Goal: Information Seeking & Learning: Learn about a topic

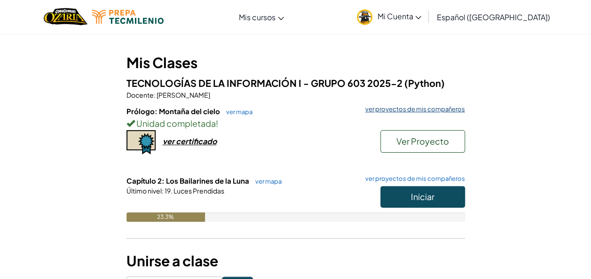
scroll to position [68, 0]
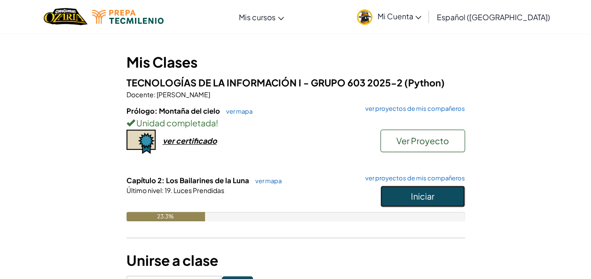
click at [437, 188] on button "Iniciar" at bounding box center [423, 197] width 85 height 22
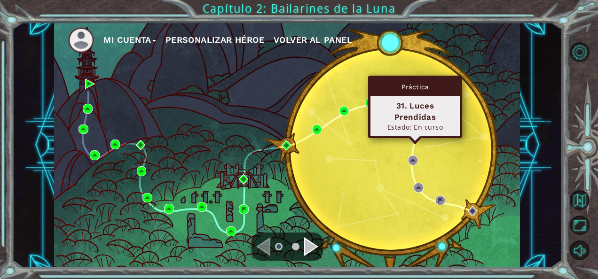
click at [415, 133] on img at bounding box center [415, 136] width 10 height 10
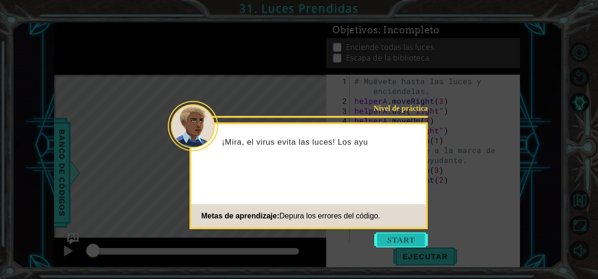
click at [417, 233] on button "Start" at bounding box center [401, 240] width 54 height 15
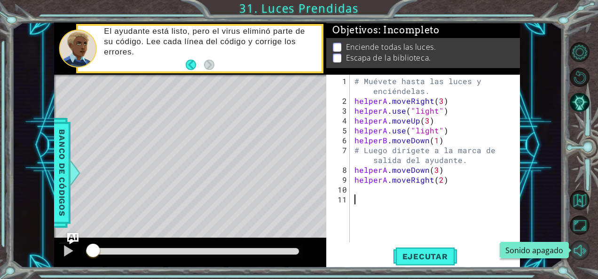
click at [580, 245] on button "Sonido apagado" at bounding box center [580, 251] width 20 height 20
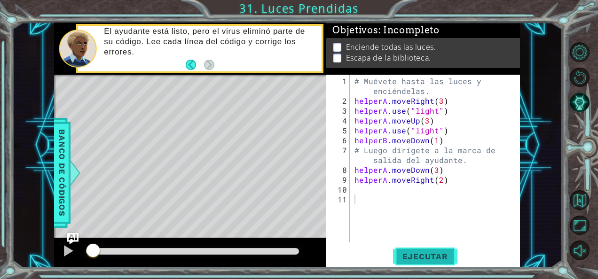
click at [439, 254] on span "Ejecutar" at bounding box center [425, 256] width 64 height 9
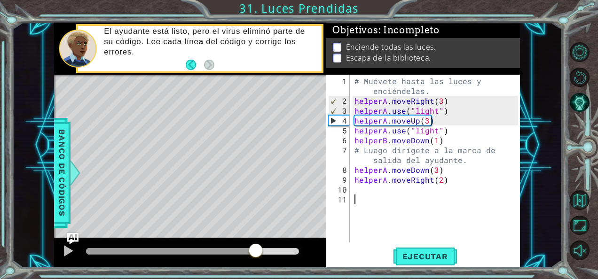
drag, startPoint x: 284, startPoint y: 249, endPoint x: 255, endPoint y: 246, distance: 29.3
click at [255, 248] on div at bounding box center [171, 251] width 170 height 7
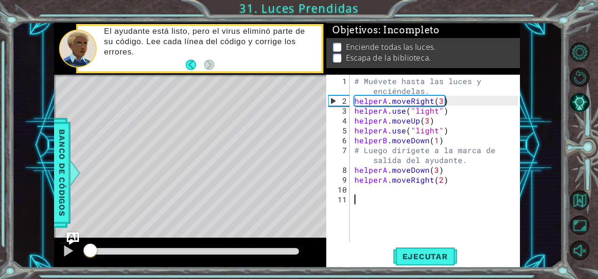
drag, startPoint x: 257, startPoint y: 249, endPoint x: 67, endPoint y: 242, distance: 190.2
click at [67, 242] on div at bounding box center [190, 253] width 272 height 30
click at [420, 260] on span "Ejecutar" at bounding box center [425, 256] width 64 height 9
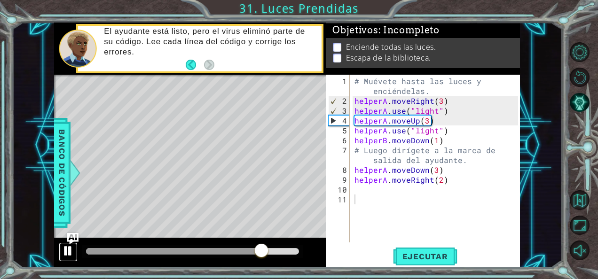
click at [62, 247] on div at bounding box center [68, 251] width 12 height 12
click at [428, 120] on div "# Muévete hasta las luces y enciéndelas. helperA . moveRight ( 3 ) helperA . us…" at bounding box center [438, 175] width 170 height 198
click at [437, 113] on div "# Muévete hasta las luces y enciéndelas. helperA . moveRight ( 3 ) helperA . us…" at bounding box center [438, 175] width 170 height 198
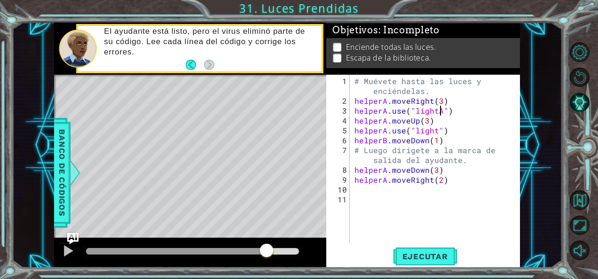
click at [437, 113] on div "# Muévete hasta las luces y enciéndelas. helperA . moveRight ( 3 ) helperA . us…" at bounding box center [438, 175] width 170 height 198
click at [443, 254] on span "Ejecutar" at bounding box center [425, 256] width 64 height 9
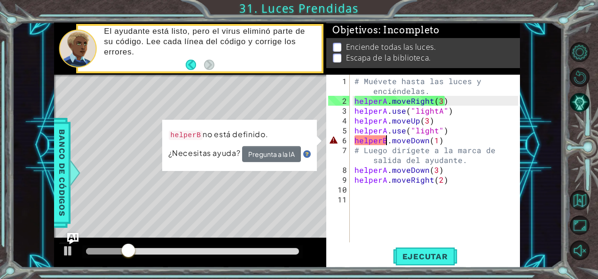
click at [386, 138] on div "# Muévete hasta las luces y enciéndelas. helperA . moveRight ( 3 ) helperA . us…" at bounding box center [438, 175] width 170 height 198
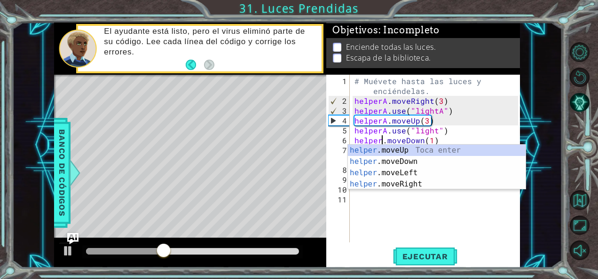
scroll to position [0, 5]
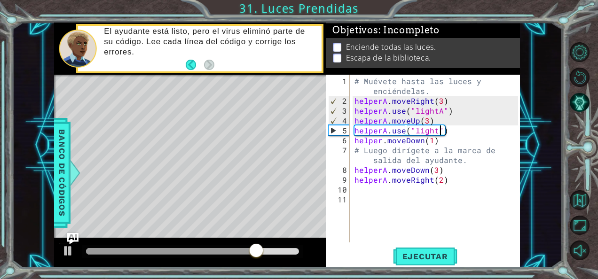
click at [438, 131] on div "# Muévete hasta las luces y enciéndelas. helperA . moveRight ( 3 ) helperA . us…" at bounding box center [438, 175] width 170 height 198
drag, startPoint x: 267, startPoint y: 250, endPoint x: 238, endPoint y: 250, distance: 29.2
click at [238, 250] on div at bounding box center [163, 251] width 154 height 7
click at [434, 130] on div "# Muévete hasta las luces y enciéndelas. helperA . moveRight ( 3 ) helperA . us…" at bounding box center [438, 175] width 170 height 198
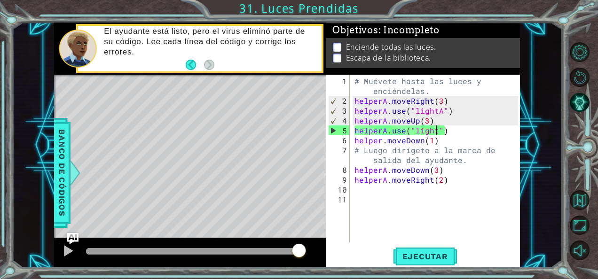
click at [436, 129] on div "# Muévete hasta las luces y enciéndelas. helperA . moveRight ( 3 ) helperA . us…" at bounding box center [438, 175] width 170 height 198
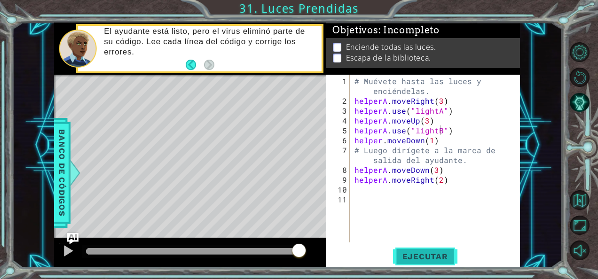
click at [424, 255] on span "Ejecutar" at bounding box center [425, 256] width 64 height 9
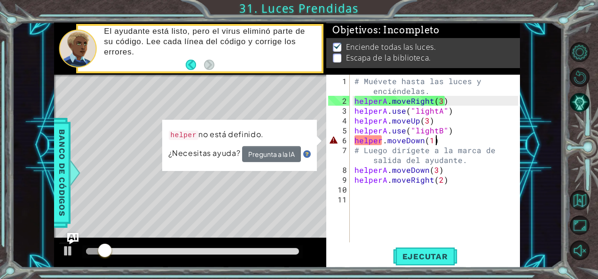
click at [440, 143] on div "# Muévete hasta las luces y enciéndelas. helperA . moveRight ( 3 ) helperA . us…" at bounding box center [438, 175] width 170 height 198
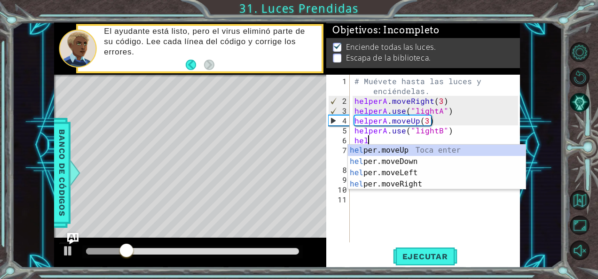
scroll to position [0, 0]
type textarea "h"
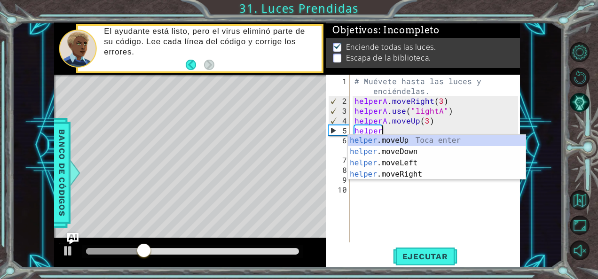
type textarea "h"
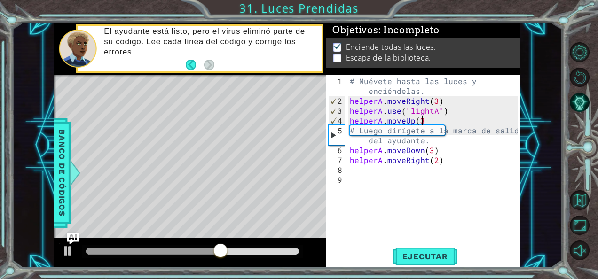
type textarea "helperA.moveUp(3)"
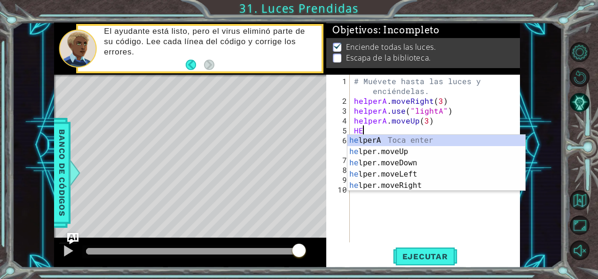
type textarea "H"
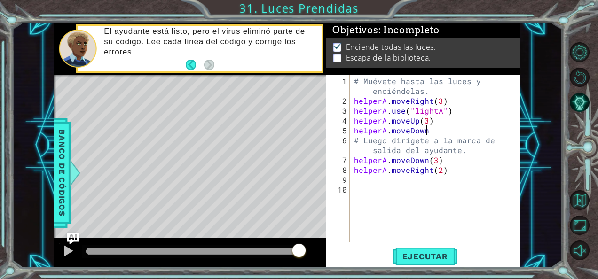
scroll to position [0, 4]
click at [443, 132] on div "# Muévete hasta las luces y enciéndelas. helperA . moveRight ( 3 ) helperA . us…" at bounding box center [437, 175] width 171 height 198
click at [441, 257] on span "Ejecutar" at bounding box center [425, 256] width 64 height 9
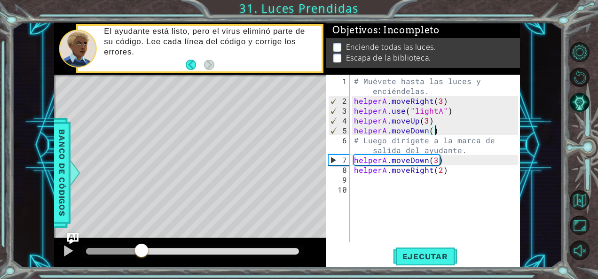
drag, startPoint x: 238, startPoint y: 246, endPoint x: 139, endPoint y: 234, distance: 99.6
click at [139, 234] on div "methods helper moveUp() moveDown() moveLeft() moveRight() use(thing) Banco de c…" at bounding box center [287, 146] width 466 height 246
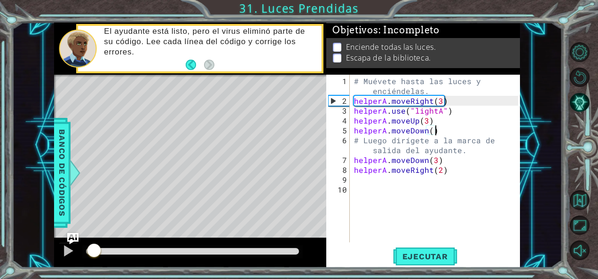
drag, startPoint x: 147, startPoint y: 246, endPoint x: 94, endPoint y: 233, distance: 54.3
click at [94, 233] on div "methods helper moveUp() moveDown() moveLeft() moveRight() use(thing) Banco de c…" at bounding box center [287, 146] width 466 height 246
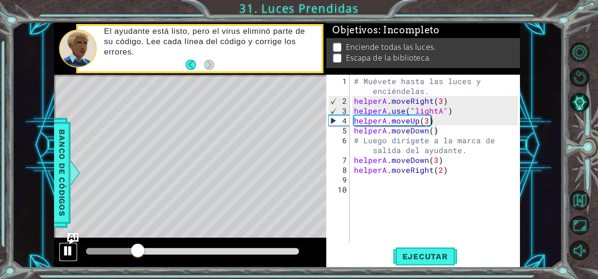
click at [64, 245] on div at bounding box center [68, 251] width 12 height 12
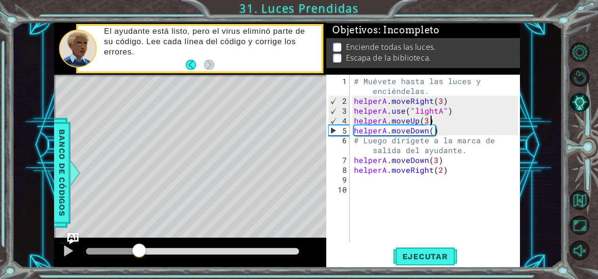
click at [436, 123] on div "# Muévete hasta las luces y enciéndelas. helperA . moveRight ( 3 ) helperA . us…" at bounding box center [437, 175] width 171 height 198
type textarea "helperA.moveUp(3)"
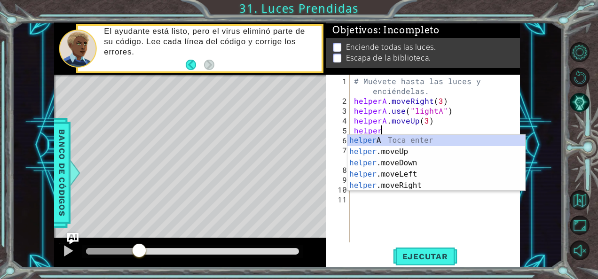
scroll to position [0, 1]
click at [440, 143] on div "helper A Toca enter helper .moveUp Toca enter helper .moveDown Toca enter helpe…" at bounding box center [437, 174] width 178 height 79
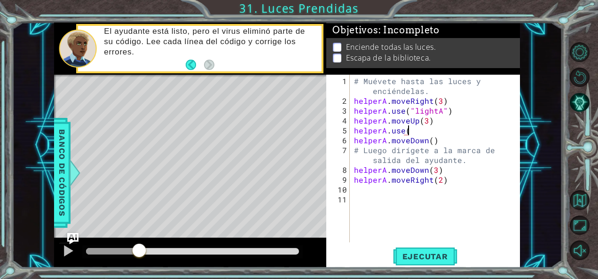
scroll to position [0, 3]
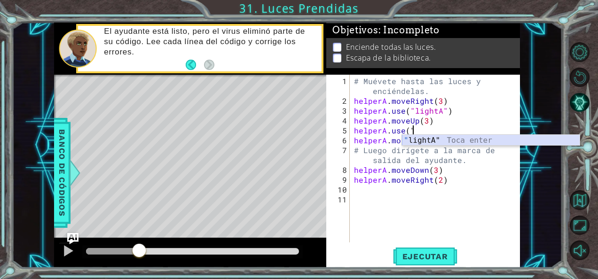
click at [436, 135] on div "" lightA" Toca enter" at bounding box center [491, 152] width 178 height 34
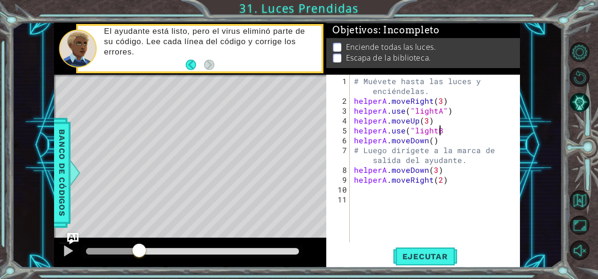
scroll to position [0, 5]
click at [441, 255] on span "Ejecutar" at bounding box center [425, 256] width 64 height 9
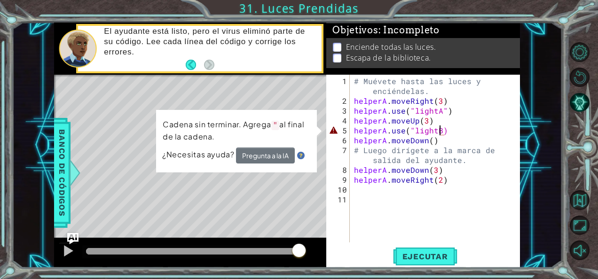
click at [440, 129] on div "# Muévete hasta las luces y enciéndelas. helperA . moveRight ( 3 ) helperA . us…" at bounding box center [437, 175] width 171 height 198
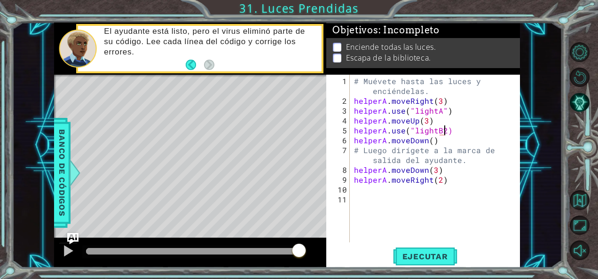
scroll to position [0, 5]
click at [437, 259] on span "Ejecutar" at bounding box center [425, 256] width 64 height 9
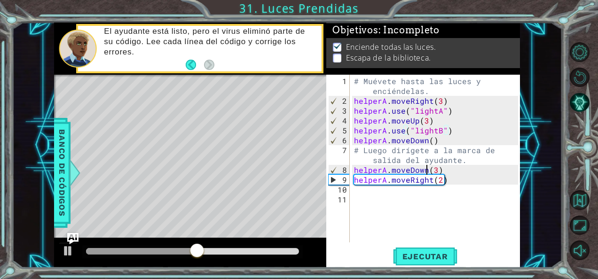
click at [428, 169] on div "# Muévete hasta las luces y enciéndelas. helperA . moveRight ( 3 ) helperA . us…" at bounding box center [437, 175] width 171 height 198
click at [432, 140] on div "# Muévete hasta las luces y enciéndelas. helperA . moveRight ( 3 ) helperA . us…" at bounding box center [437, 175] width 171 height 198
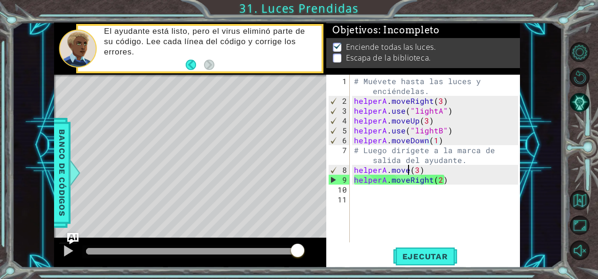
click at [408, 170] on div "# Muévete hasta las luces y enciéndelas. helperA . moveRight ( 3 ) helperA . us…" at bounding box center [437, 175] width 171 height 198
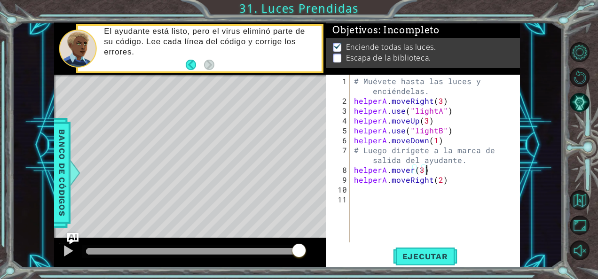
click at [430, 172] on div "# Muévete hasta las luces y enciéndelas. helperA . moveRight ( 3 ) helperA . us…" at bounding box center [437, 175] width 171 height 198
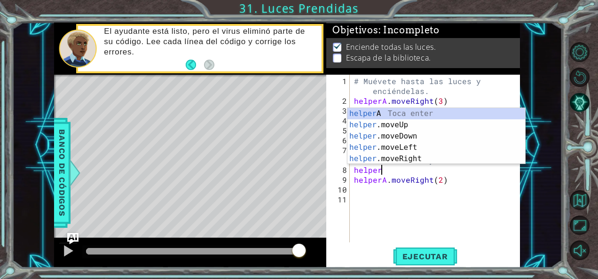
type textarea "h"
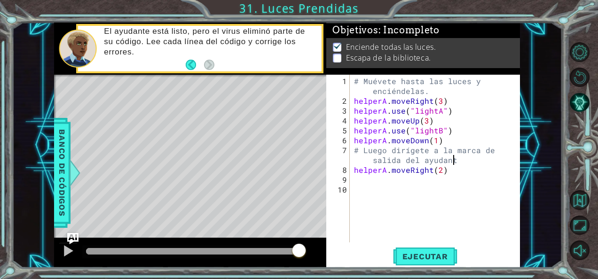
scroll to position [0, 13]
type textarea "# Luego dirígete a la marca de salida del ayudante"
click at [424, 259] on span "Ejecutar" at bounding box center [425, 256] width 64 height 9
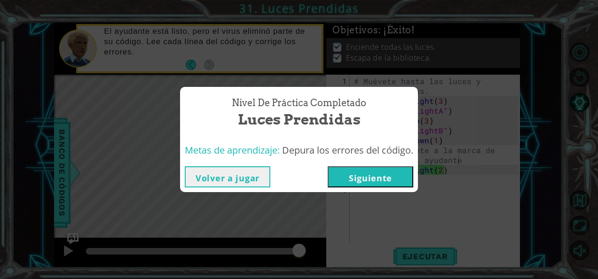
click at [376, 184] on button "Siguiente" at bounding box center [371, 176] width 86 height 21
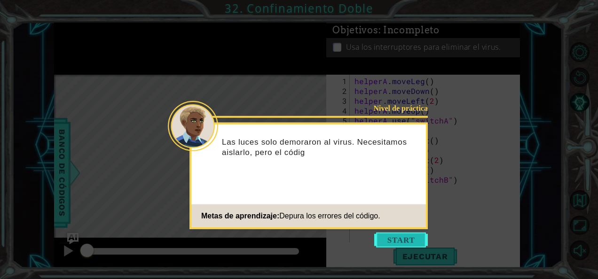
click at [416, 243] on button "Start" at bounding box center [401, 240] width 54 height 15
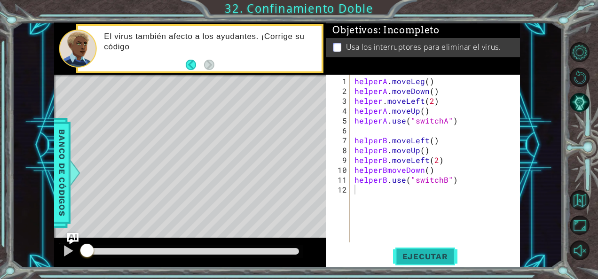
click at [415, 260] on span "Ejecutar" at bounding box center [425, 256] width 64 height 9
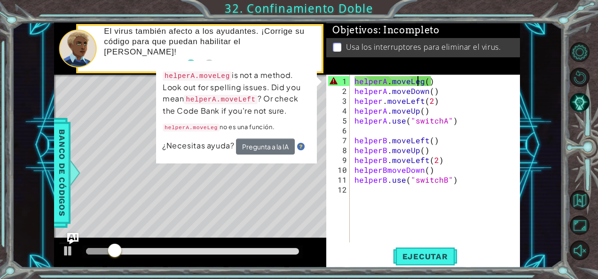
click at [420, 81] on div "helperA . moveLeg ( ) helperA . moveDown ( ) helper . moveLeft ( 2 ) helperA . …" at bounding box center [438, 170] width 170 height 188
click at [424, 80] on div "helperA . moveLeg ( ) helperA . moveDown ( ) helper . moveLeft ( 2 ) helperA . …" at bounding box center [438, 170] width 170 height 188
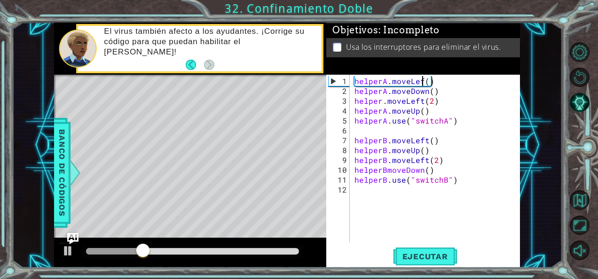
scroll to position [0, 4]
click at [443, 262] on button "Ejecutar" at bounding box center [425, 256] width 64 height 19
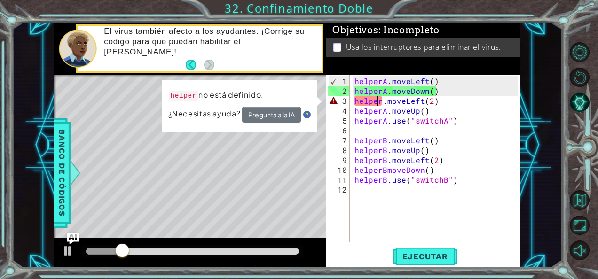
click at [380, 101] on div "helperA . moveLeft ( ) helperA . moveDown ( ) helper . moveLeft ( 2 ) helperA .…" at bounding box center [438, 170] width 170 height 188
click at [384, 101] on div "helperA . moveLeft ( ) helperA . moveDown ( ) helper . moveLeft ( 2 ) helperA .…" at bounding box center [438, 170] width 170 height 188
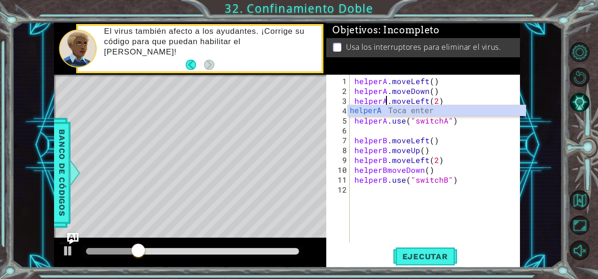
scroll to position [0, 2]
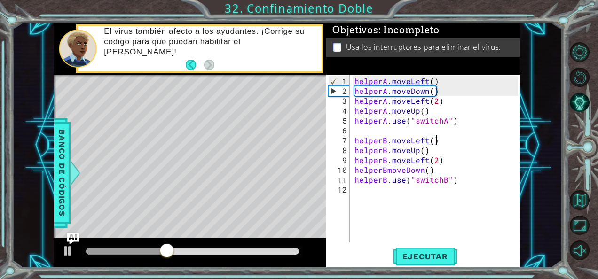
click at [475, 140] on div "helperA . moveLeft ( ) helperA . moveDown ( ) helperA . moveLeft ( 2 ) helperA …" at bounding box center [438, 170] width 170 height 188
click at [445, 257] on span "Ejecutar" at bounding box center [425, 256] width 64 height 9
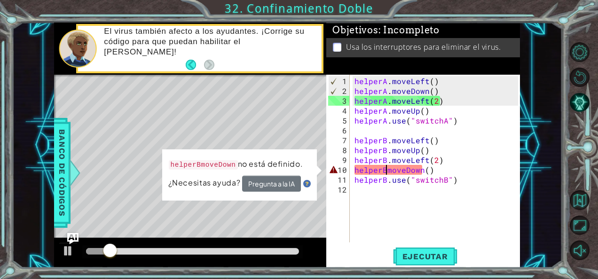
click at [388, 167] on div "helperA . moveLeft ( ) helperA . moveDown ( ) helperA . moveLeft ( 2 ) helperA …" at bounding box center [438, 170] width 170 height 188
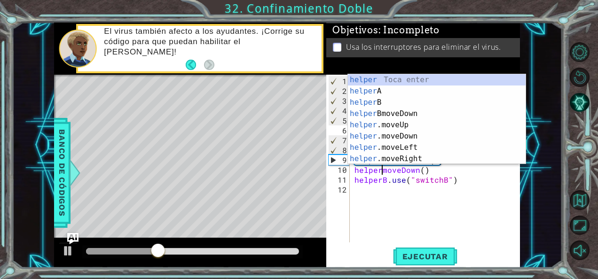
type textarea "helperBmoveDown()"
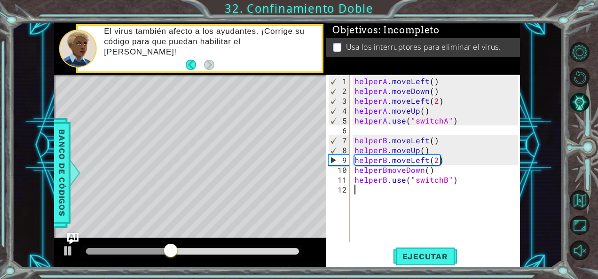
click at [498, 194] on div "helperA . moveLeft ( ) helperA . moveDown ( ) helperA . moveLeft ( 2 ) helperA …" at bounding box center [438, 170] width 170 height 188
click at [477, 123] on div "helperA . moveLeft ( ) helperA . moveDown ( ) helperA . moveLeft ( 2 ) helperA …" at bounding box center [438, 170] width 170 height 188
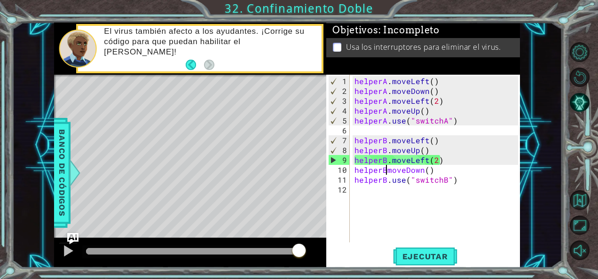
click at [384, 169] on div "helperA . moveLeft ( ) helperA . moveDown ( ) helperA . moveLeft ( 2 ) helperA …" at bounding box center [438, 170] width 170 height 188
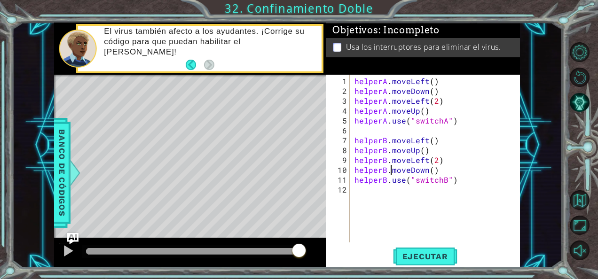
scroll to position [0, 2]
type textarea "helperB.moveDown()"
click at [430, 253] on span "Ejecutar" at bounding box center [425, 256] width 64 height 9
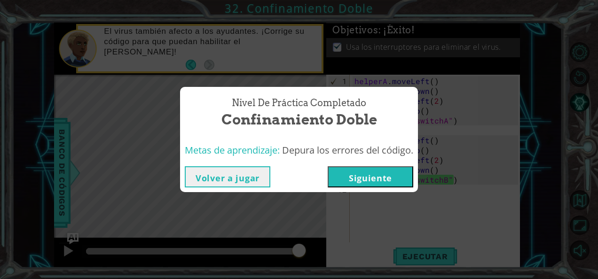
click at [350, 180] on button "Siguiente" at bounding box center [371, 176] width 86 height 21
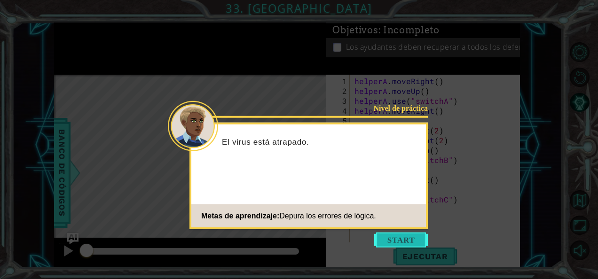
click at [409, 240] on button "Start" at bounding box center [401, 240] width 54 height 15
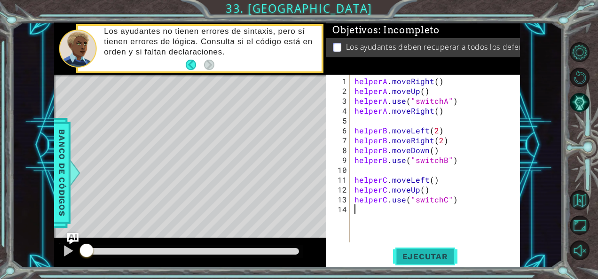
click at [429, 251] on button "Ejecutar" at bounding box center [425, 256] width 64 height 19
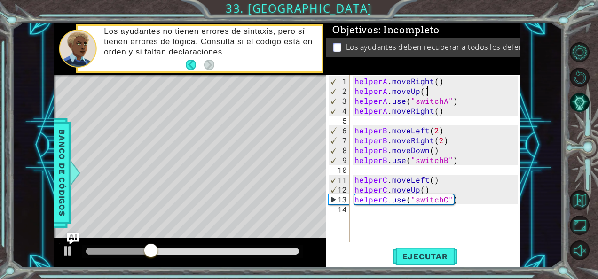
click at [436, 90] on div "helperA . moveRight ( ) helperA . moveUp ( ) helperA . use ( "switchA" ) helper…" at bounding box center [438, 170] width 170 height 188
type textarea "helperA.moveUp()"
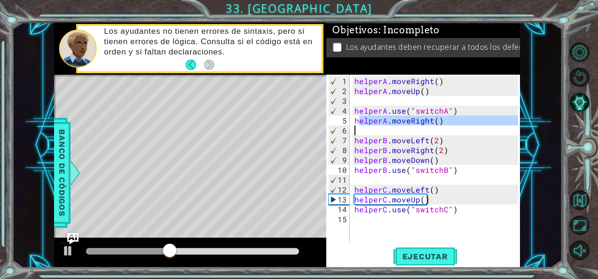
drag, startPoint x: 360, startPoint y: 121, endPoint x: 420, endPoint y: 124, distance: 60.7
click at [420, 124] on div "helperA . moveRight ( ) helperA . moveUp ( ) helperA . use ( "switchA" ) helper…" at bounding box center [438, 170] width 170 height 188
type textarea "helperA.moveRight()"
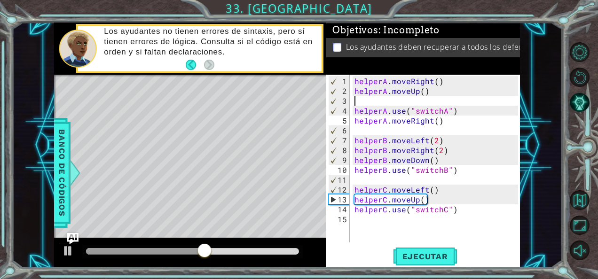
click at [366, 98] on div "helperA . moveRight ( ) helperA . moveUp ( ) helperA . use ( "switchA" ) helper…" at bounding box center [438, 170] width 170 height 188
paste textarea "elperA.moveRight()"
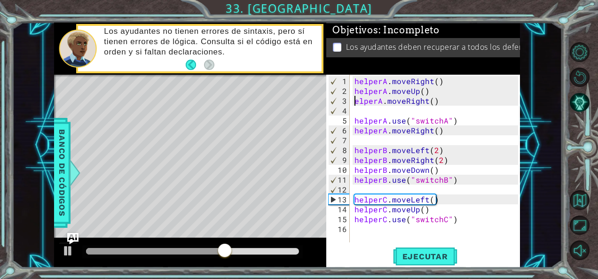
click at [354, 100] on div "helperA . moveRight ( ) helperA . moveUp ( ) elperA . moveRight ( ) helperA . u…" at bounding box center [438, 170] width 170 height 188
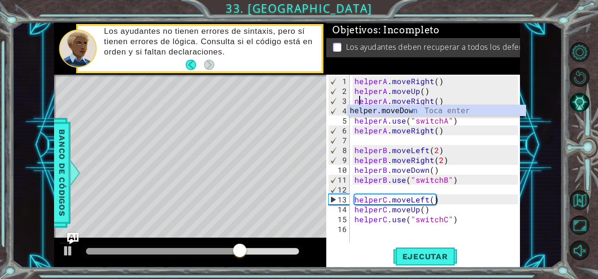
click at [451, 133] on div "helperA . moveRight ( ) helperA . moveUp ( ) nelperA . moveRight ( ) helperA . …" at bounding box center [438, 170] width 170 height 188
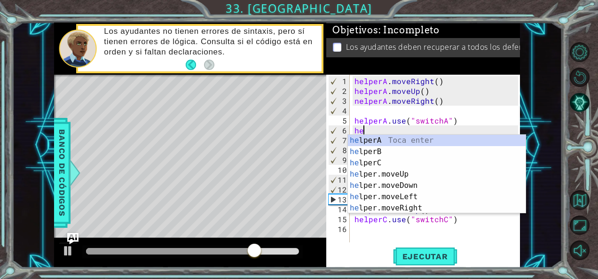
type textarea "h"
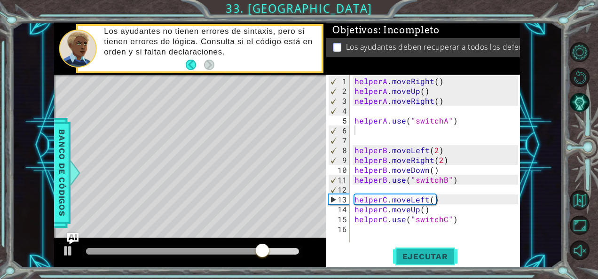
click at [452, 250] on button "Ejecutar" at bounding box center [425, 256] width 64 height 19
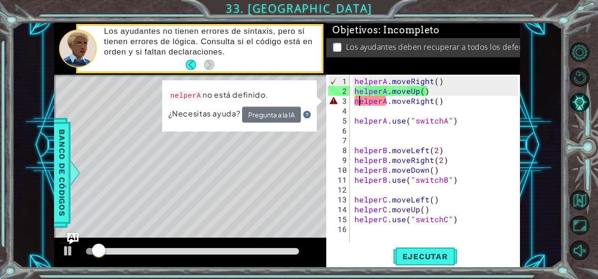
click at [359, 101] on div "helperA . moveRight ( ) helperA . moveUp ( ) nelperA . moveRight ( ) helperA . …" at bounding box center [438, 170] width 170 height 188
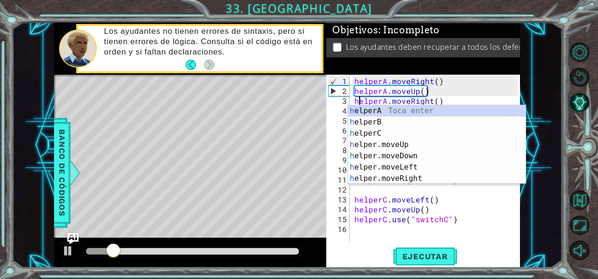
click at [467, 101] on div "helperA . moveRight ( ) helperA . moveUp ( ) helperA . moveRight ( ) helperA . …" at bounding box center [438, 170] width 170 height 188
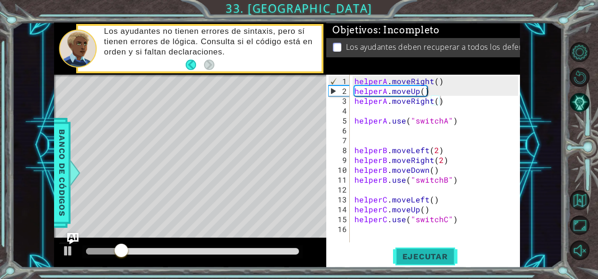
click at [439, 254] on span "Ejecutar" at bounding box center [425, 256] width 64 height 9
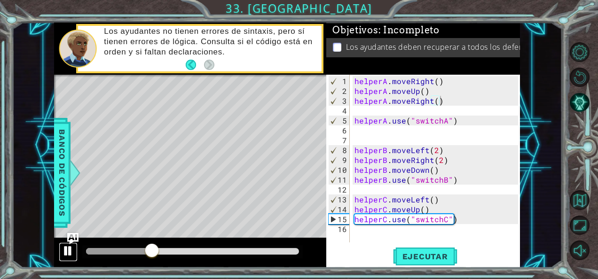
drag, startPoint x: 128, startPoint y: 253, endPoint x: 66, endPoint y: 246, distance: 62.4
click at [66, 246] on div at bounding box center [68, 251] width 12 height 12
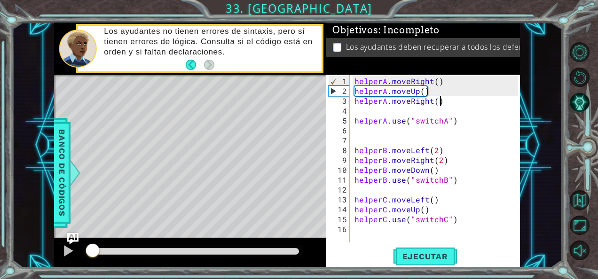
drag, startPoint x: 144, startPoint y: 245, endPoint x: 94, endPoint y: 244, distance: 50.3
click at [94, 244] on div at bounding box center [92, 251] width 17 height 17
click at [63, 246] on div at bounding box center [68, 251] width 12 height 12
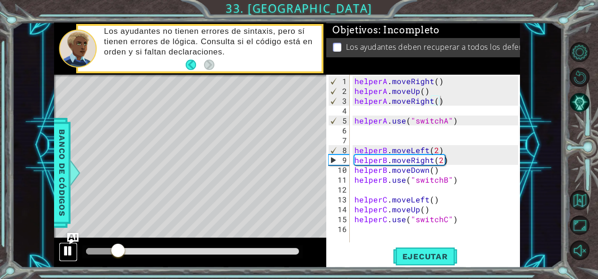
click at [64, 246] on div at bounding box center [68, 251] width 12 height 12
click at [447, 161] on div "helperA . moveRight ( ) helperA . moveUp ( ) helperA . moveRight ( ) helperA . …" at bounding box center [438, 170] width 170 height 188
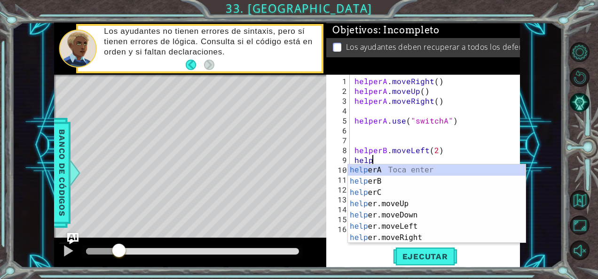
type textarea "h"
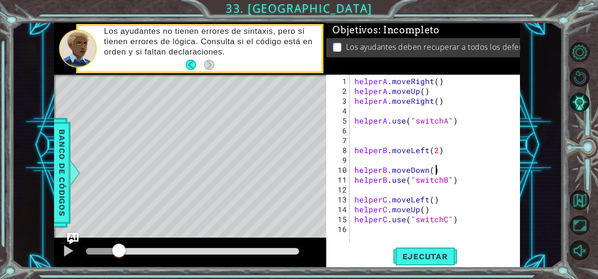
click at [446, 168] on div "helperA . moveRight ( ) helperA . moveUp ( ) helperA . moveRight ( ) helperA . …" at bounding box center [438, 170] width 170 height 188
type textarea "helperB.moveDown()"
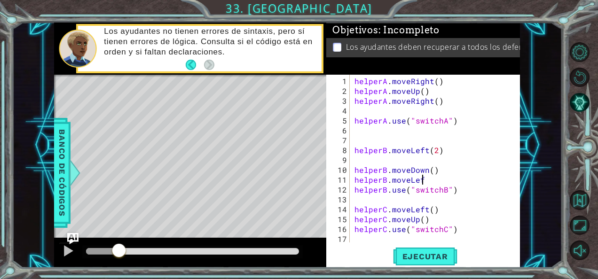
scroll to position [0, 4]
click at [435, 261] on span "Ejecutar" at bounding box center [425, 256] width 64 height 9
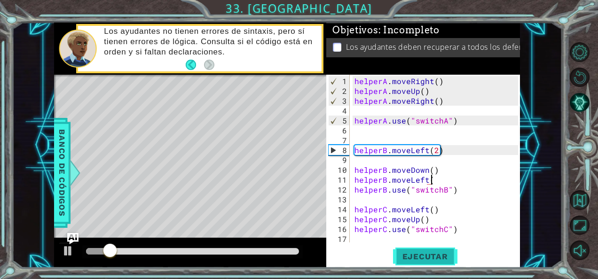
scroll to position [0, 5]
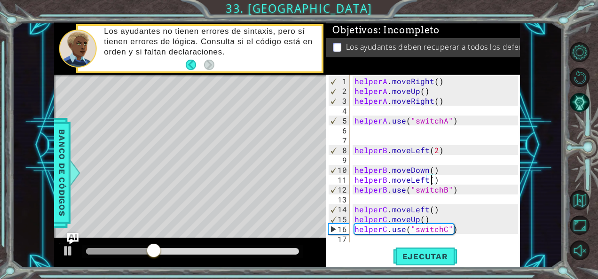
click at [430, 181] on div "helperA . moveRight ( ) helperA . moveUp ( ) helperA . moveRight ( ) helperA . …" at bounding box center [438, 170] width 170 height 188
click at [433, 253] on span "Ejecutar" at bounding box center [425, 256] width 64 height 9
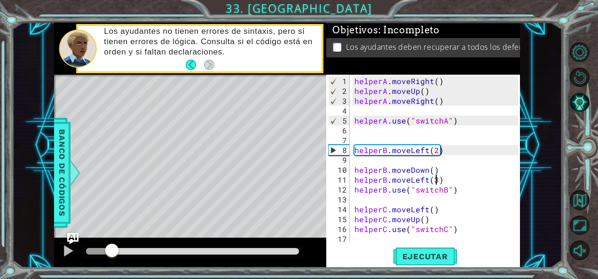
drag, startPoint x: 101, startPoint y: 251, endPoint x: 112, endPoint y: 248, distance: 11.8
click at [112, 248] on div at bounding box center [111, 251] width 17 height 17
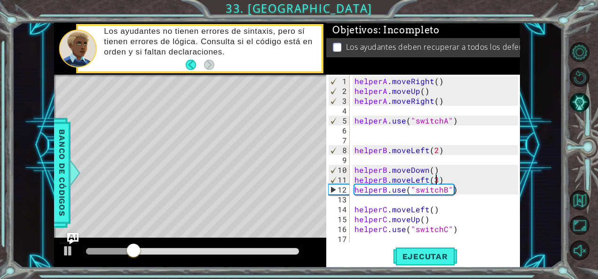
click at [427, 180] on div "helperA . moveRight ( ) helperA . moveUp ( ) helperA . moveRight ( ) helperA . …" at bounding box center [438, 170] width 170 height 188
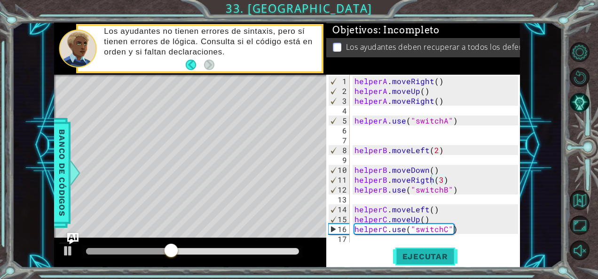
click at [443, 259] on span "Ejecutar" at bounding box center [425, 256] width 64 height 9
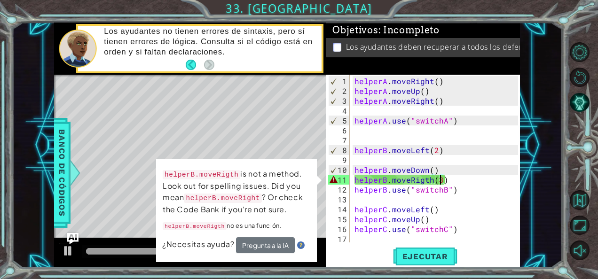
click at [438, 181] on div "helperA . moveRight ( ) helperA . moveUp ( ) helperA . moveRight ( ) helperA . …" at bounding box center [438, 170] width 170 height 188
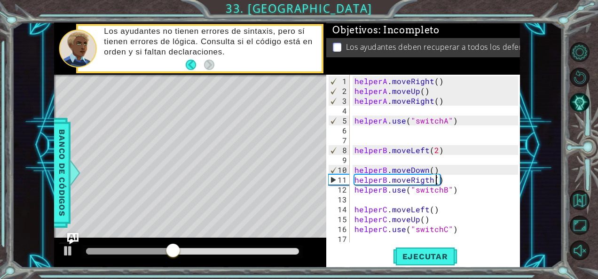
scroll to position [0, 5]
click at [439, 254] on span "Ejecutar" at bounding box center [425, 256] width 64 height 9
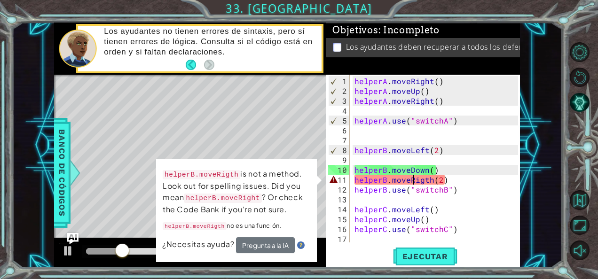
click at [414, 181] on div "helperA . moveRight ( ) helperA . moveUp ( ) helperA . moveRight ( ) helperA . …" at bounding box center [438, 170] width 170 height 188
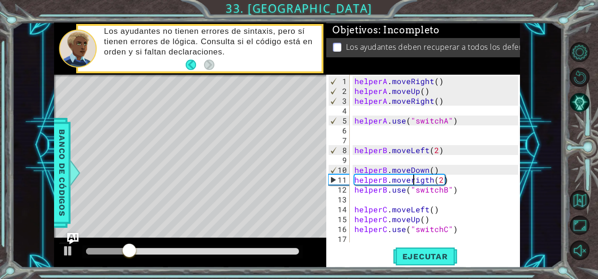
scroll to position [0, 4]
click at [443, 254] on span "Ejecutar" at bounding box center [425, 256] width 64 height 9
click at [426, 185] on div "helperA . moveRight ( ) helperA . moveUp ( ) helperA . moveRight ( ) helperA . …" at bounding box center [438, 170] width 170 height 188
click at [427, 180] on div "helperA . moveRight ( ) helperA . moveUp ( ) helperA . moveRight ( ) helperA . …" at bounding box center [438, 170] width 170 height 188
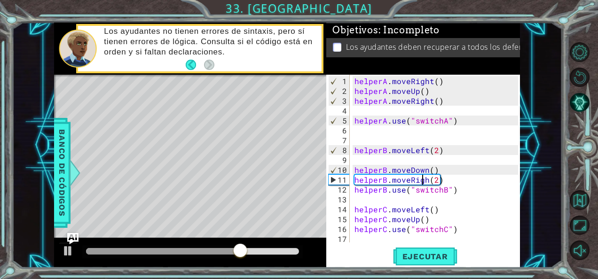
scroll to position [0, 4]
click at [433, 180] on div "helperA . moveRight ( ) helperA . moveUp ( ) helperA . moveRight ( ) helperA . …" at bounding box center [438, 170] width 170 height 188
click at [442, 261] on span "Ejecutar" at bounding box center [425, 256] width 64 height 9
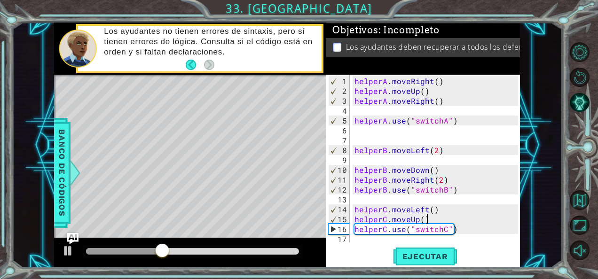
click at [456, 219] on div "helperA . moveRight ( ) helperA . moveUp ( ) helperA . moveRight ( ) helperA . …" at bounding box center [438, 170] width 170 height 188
type textarea "helperC.moveUp()"
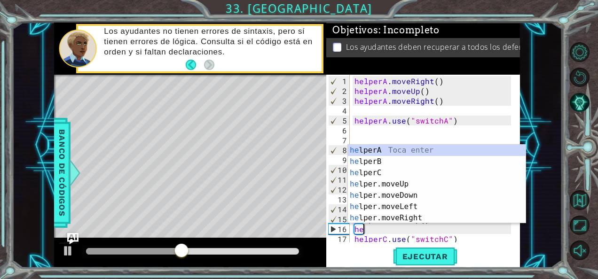
scroll to position [0, 0]
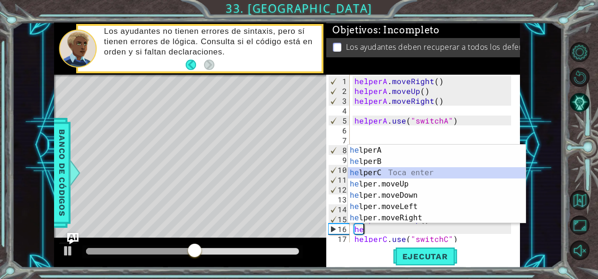
click at [426, 170] on div "he lperA Toca enter he lperB Toca enter he lperC Toca enter he lper.moveUp Toca…" at bounding box center [437, 196] width 178 height 102
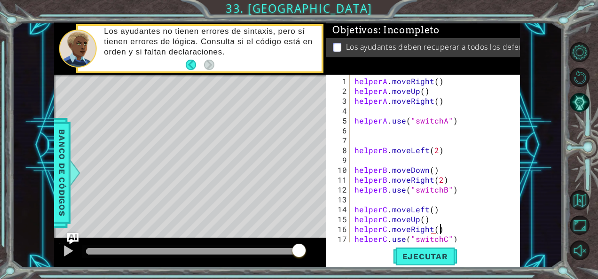
scroll to position [0, 5]
drag, startPoint x: 300, startPoint y: 249, endPoint x: 269, endPoint y: 255, distance: 31.2
type textarea "helperC.moveRight()"
drag, startPoint x: 269, startPoint y: 255, endPoint x: 62, endPoint y: 248, distance: 207.1
click at [62, 248] on div at bounding box center [68, 251] width 12 height 12
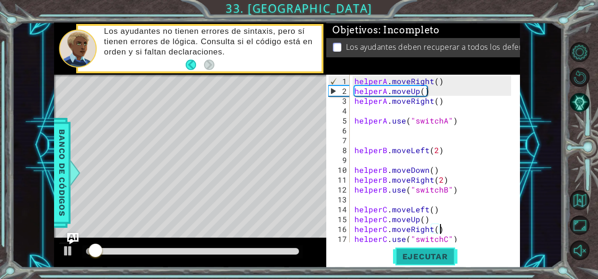
click at [445, 258] on span "Ejecutar" at bounding box center [425, 256] width 64 height 9
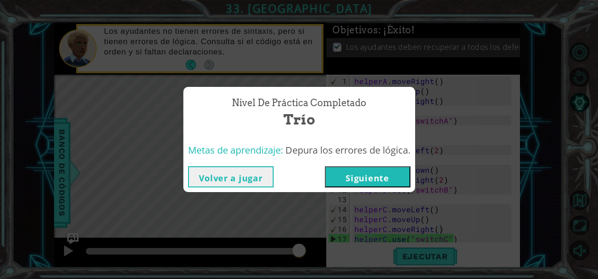
click at [383, 180] on button "Siguiente" at bounding box center [368, 176] width 86 height 21
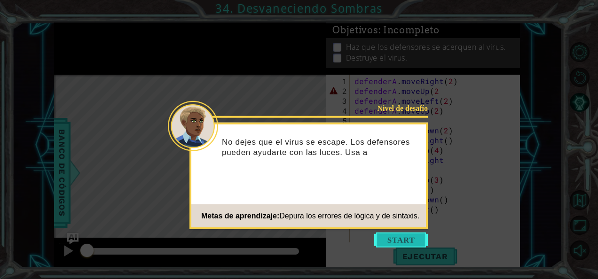
click at [412, 237] on button "Start" at bounding box center [401, 240] width 54 height 15
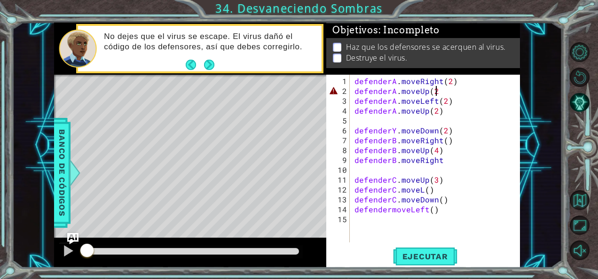
click at [441, 89] on div "defenderA . moveRight ( 2 ) defenderA . moveUp ( 2 defenderA . moveLeft ( 2 ) d…" at bounding box center [438, 170] width 170 height 188
click at [408, 254] on span "Ejecutar" at bounding box center [425, 256] width 64 height 9
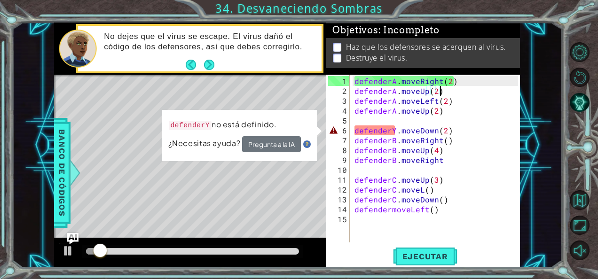
click at [396, 130] on div "defenderA . moveRight ( 2 ) defenderA . moveUp ( 2 ) defenderA . moveLeft ( 2 )…" at bounding box center [438, 170] width 170 height 188
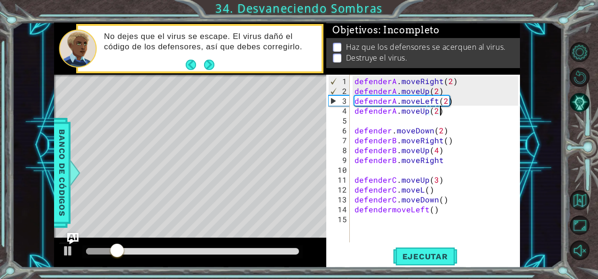
click at [456, 108] on div "defenderA . moveRight ( 2 ) defenderA . moveUp ( 2 ) defenderA . moveLeft ( 2 )…" at bounding box center [438, 170] width 170 height 188
click at [391, 130] on div "defenderA . moveRight ( 2 ) defenderA . moveUp ( 2 ) defenderA . moveLeft ( 2 )…" at bounding box center [438, 170] width 170 height 188
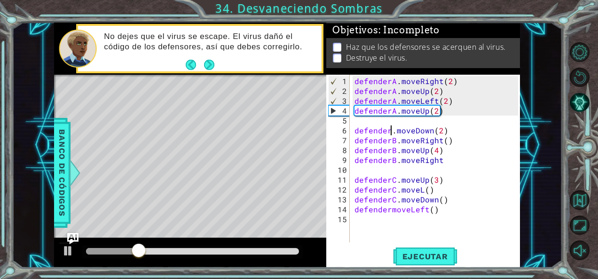
scroll to position [0, 2]
click at [436, 266] on button "Ejecutar" at bounding box center [425, 256] width 64 height 19
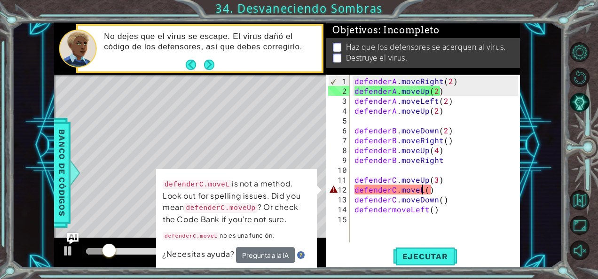
click at [423, 192] on div "defenderA . moveRight ( 2 ) defenderA . moveUp ( 2 ) defenderA . moveLeft ( 2 )…" at bounding box center [438, 170] width 170 height 188
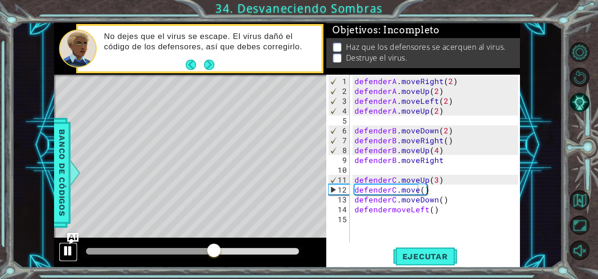
click at [66, 247] on div at bounding box center [68, 251] width 12 height 12
click at [455, 199] on div "defenderA . moveRight ( 2 ) defenderA . moveUp ( 2 ) defenderA . moveLeft ( 2 )…" at bounding box center [438, 170] width 170 height 188
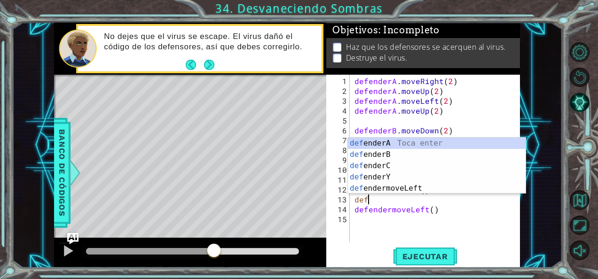
scroll to position [0, 0]
type textarea "d"
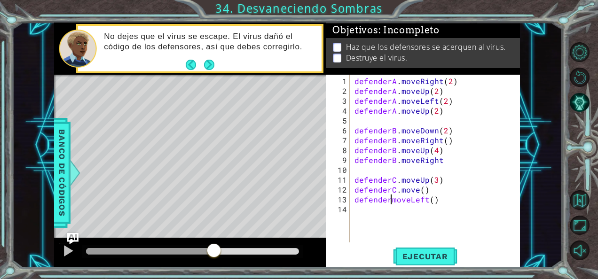
click at [391, 198] on div "defenderA . moveRight ( 2 ) defenderA . moveUp ( 2 ) defenderA . moveLeft ( 2 )…" at bounding box center [438, 170] width 170 height 188
click at [445, 113] on div "defenderA . moveRight ( 2 ) defenderA . moveUp ( 2 ) defenderA . moveLeft ( 2 )…" at bounding box center [438, 170] width 170 height 188
type textarea "defenderA.moveUp(2)"
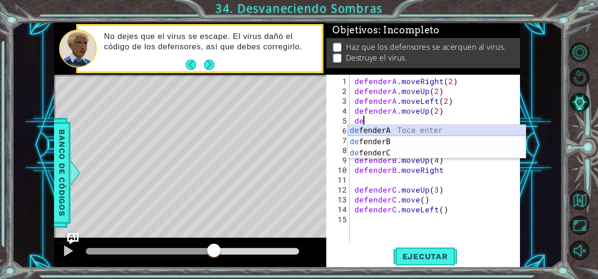
click at [449, 128] on div "de fenderA Toca enter de fenderB Toca enter de fenderC Toca enter" at bounding box center [437, 153] width 178 height 56
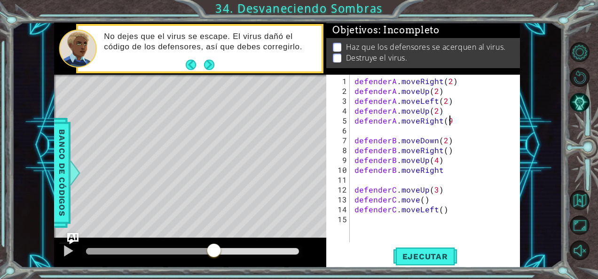
scroll to position [0, 5]
click at [448, 257] on span "Ejecutar" at bounding box center [425, 256] width 64 height 9
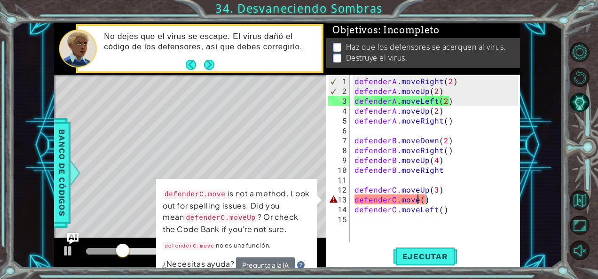
click at [417, 200] on div "defenderA . moveRight ( 2 ) defenderA . moveUp ( 2 ) defenderA . moveLeft ( 2 )…" at bounding box center [438, 170] width 170 height 188
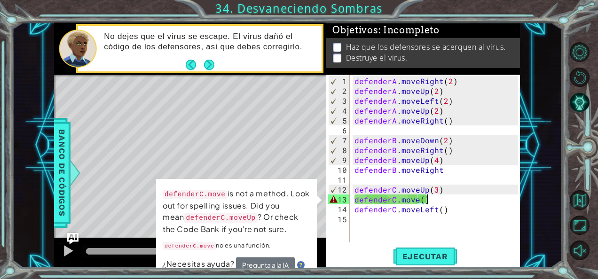
click at [436, 199] on div "defenderA . moveRight ( 2 ) defenderA . moveUp ( 2 ) defenderA . moveLeft ( 2 )…" at bounding box center [438, 170] width 170 height 188
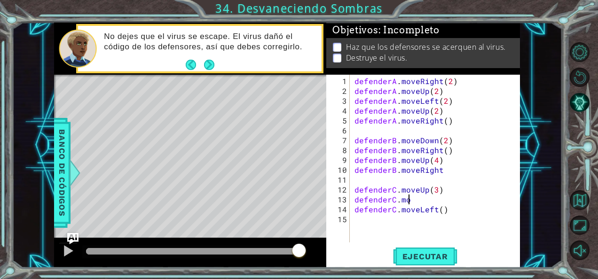
scroll to position [0, 1]
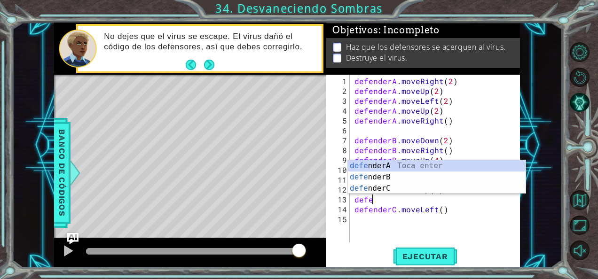
type textarea "d"
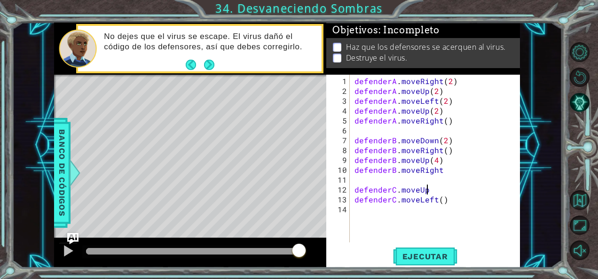
scroll to position [0, 4]
type textarea "defenderC.moveUp"
type textarea "8"
click at [428, 191] on div "defenderA . moveRight ( 2 ) defenderA . moveUp ( 2 ) defenderA . moveLeft ( 2 )…" at bounding box center [438, 170] width 170 height 188
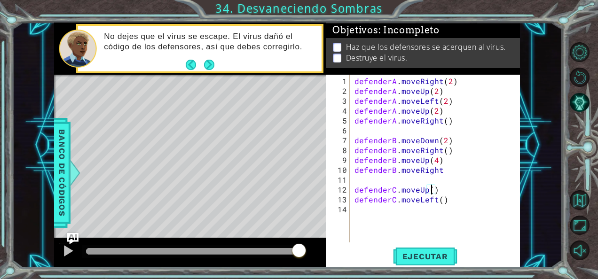
click at [430, 191] on div "defenderA . moveRight ( 2 ) defenderA . moveUp ( 2 ) defenderA . moveLeft ( 2 )…" at bounding box center [438, 170] width 170 height 188
click at [427, 257] on span "Ejecutar" at bounding box center [425, 256] width 64 height 9
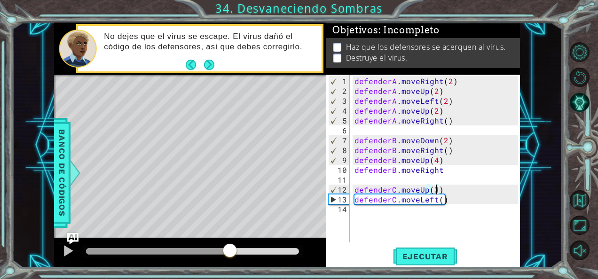
drag, startPoint x: 97, startPoint y: 247, endPoint x: 230, endPoint y: 253, distance: 133.2
click at [230, 253] on div at bounding box center [230, 251] width 17 height 17
click at [446, 122] on div "defenderA . moveRight ( 2 ) defenderA . moveUp ( 2 ) defenderA . moveLeft ( 2 )…" at bounding box center [438, 170] width 170 height 188
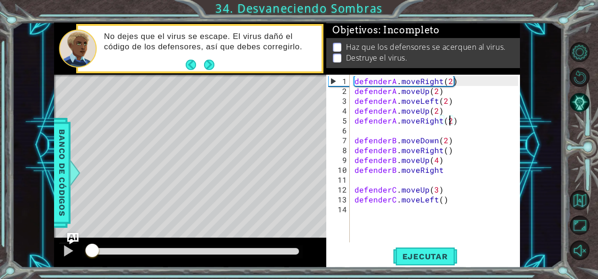
drag, startPoint x: 237, startPoint y: 251, endPoint x: 86, endPoint y: 252, distance: 151.0
click at [86, 252] on div at bounding box center [92, 251] width 17 height 17
type textarea "defenderA.moveRight(2)"
click at [434, 254] on span "Ejecutar" at bounding box center [425, 256] width 64 height 9
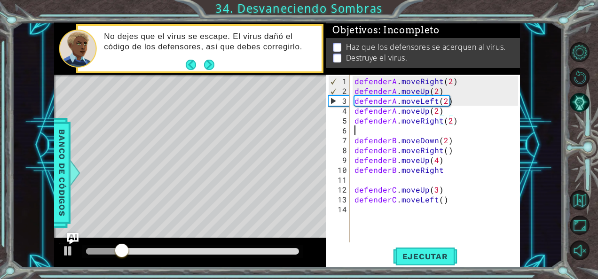
click at [476, 130] on div "defenderA . moveRight ( 2 ) defenderA . moveUp ( 2 ) defenderA . moveLeft ( 2 )…" at bounding box center [438, 170] width 170 height 188
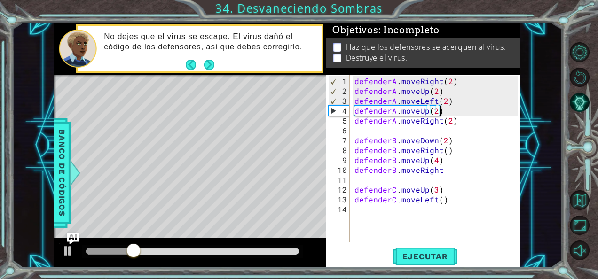
click at [455, 110] on div "defenderA . moveRight ( 2 ) defenderA . moveUp ( 2 ) defenderA . moveLeft ( 2 )…" at bounding box center [438, 170] width 170 height 188
click at [459, 120] on div "defenderA . moveRight ( 2 ) defenderA . moveUp ( 2 ) defenderA . moveLeft ( 2 )…" at bounding box center [438, 170] width 170 height 188
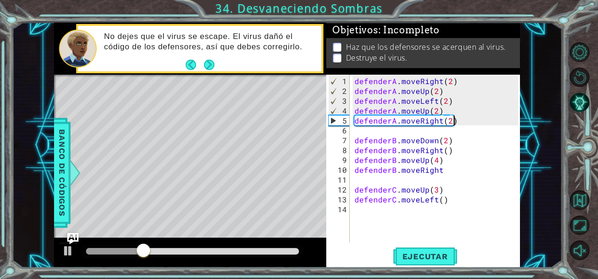
click at [459, 120] on div "defenderA . moveRight ( 2 ) defenderA . moveUp ( 2 ) defenderA . moveLeft ( 2 )…" at bounding box center [438, 170] width 170 height 188
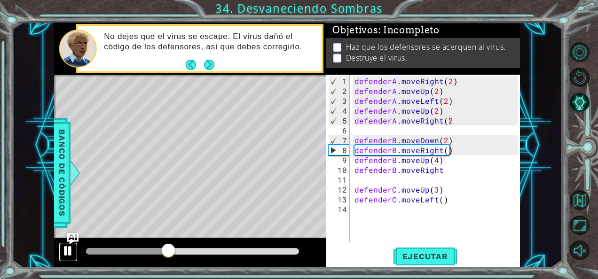
click at [71, 250] on div at bounding box center [68, 251] width 12 height 12
click at [460, 119] on div "defenderA . moveRight ( 2 ) defenderA . moveUp ( 2 ) defenderA . moveLeft ( 2 )…" at bounding box center [438, 170] width 170 height 188
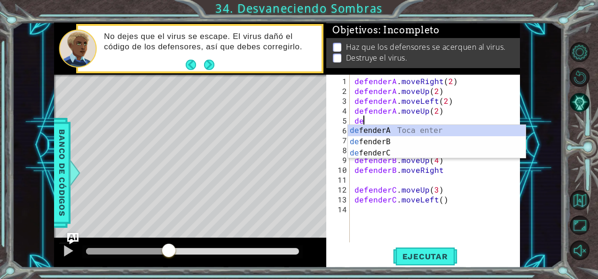
type textarea "d"
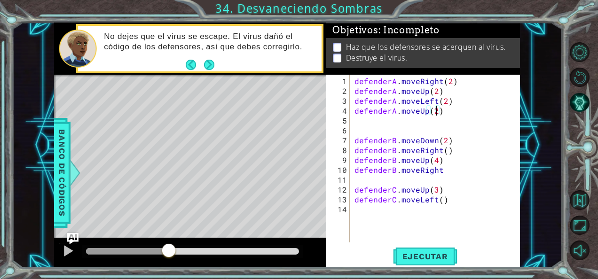
click at [435, 110] on div "defenderA . moveRight ( 2 ) defenderA . moveUp ( 2 ) defenderA . moveLeft ( 2 )…" at bounding box center [438, 170] width 170 height 188
click at [442, 171] on div "defenderA . moveRight ( 2 ) defenderA . moveUp ( 2 ) defenderA . moveLeft ( 2 )…" at bounding box center [438, 170] width 170 height 188
click at [444, 169] on div "defenderA . moveRight ( 2 ) defenderA . moveUp ( 2 ) defenderA . moveLeft ( 2 )…" at bounding box center [438, 170] width 170 height 188
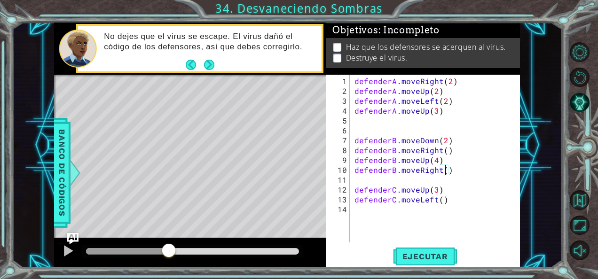
scroll to position [0, 6]
click at [446, 252] on span "Ejecutar" at bounding box center [425, 256] width 64 height 9
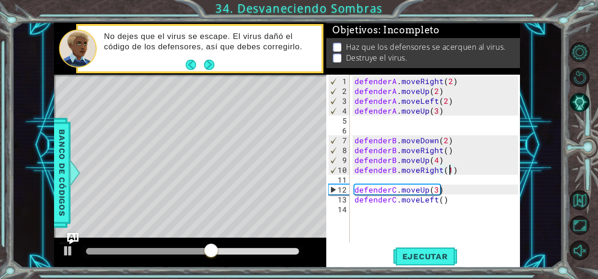
click at [434, 113] on div "defenderA . moveRight ( 2 ) defenderA . moveUp ( 2 ) defenderA . moveLeft ( 2 )…" at bounding box center [438, 170] width 170 height 188
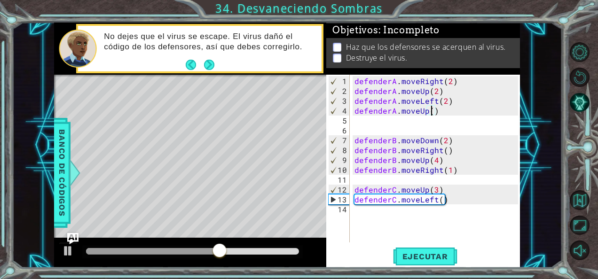
type textarea "defenderA.moveUp(2)"
click at [425, 210] on div "defenderA . moveRight ( 2 ) defenderA . moveUp ( 2 ) defenderA . moveLeft ( 2 )…" at bounding box center [438, 170] width 170 height 188
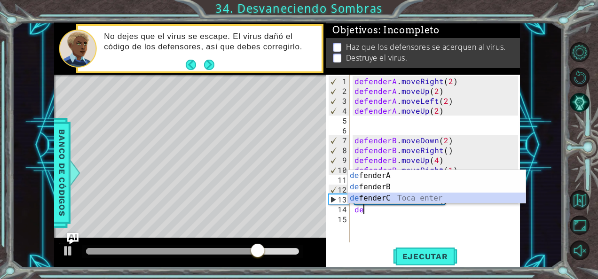
click at [418, 199] on div "de fenderA Toca enter de fenderB Toca enter de fenderC Toca enter" at bounding box center [437, 198] width 178 height 56
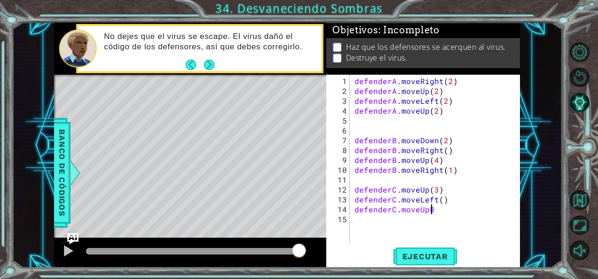
scroll to position [0, 4]
type textarea "defenderC.moveUp()"
click at [363, 215] on div "defenderA . moveRight ( 2 ) defenderA . moveUp ( 2 ) defenderA . moveLeft ( 2 )…" at bounding box center [438, 170] width 170 height 188
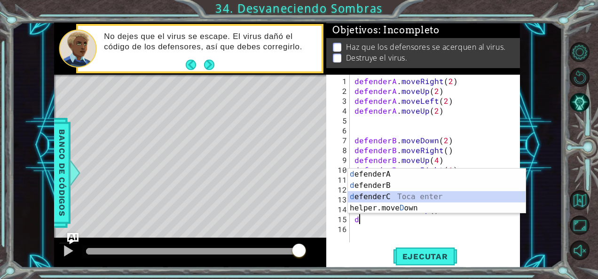
click at [367, 196] on div "d efenderA Toca enter d efenderB Toca enter d efenderC Toca enter helper.move D…" at bounding box center [437, 203] width 178 height 68
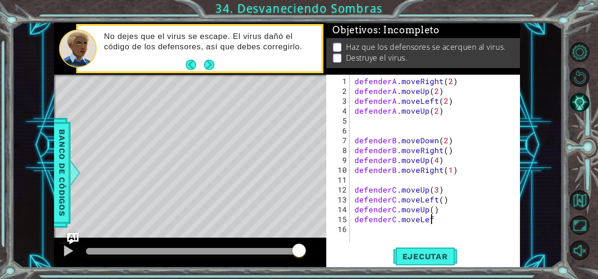
scroll to position [0, 5]
click at [432, 252] on span "Ejecutar" at bounding box center [425, 256] width 64 height 9
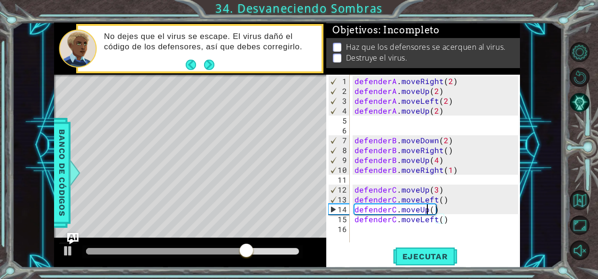
click at [427, 210] on div "defenderA . moveRight ( 2 ) defenderA . moveUp ( 2 ) defenderA . moveLeft ( 2 )…" at bounding box center [438, 170] width 170 height 188
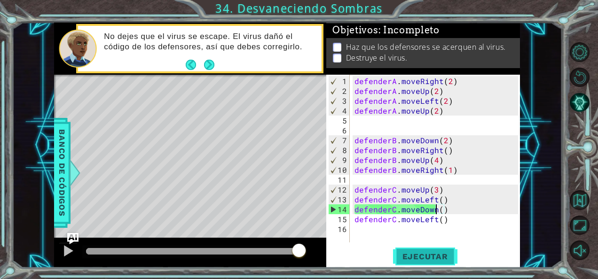
type textarea "defenderC.moveDown()"
click at [419, 258] on span "Ejecutar" at bounding box center [425, 256] width 64 height 9
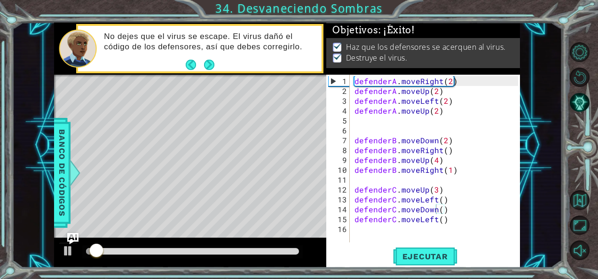
click at [249, 247] on div at bounding box center [192, 252] width 221 height 13
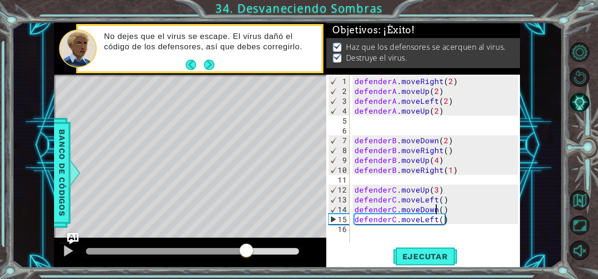
drag, startPoint x: 103, startPoint y: 251, endPoint x: 247, endPoint y: 264, distance: 144.1
click at [247, 264] on div at bounding box center [190, 253] width 272 height 30
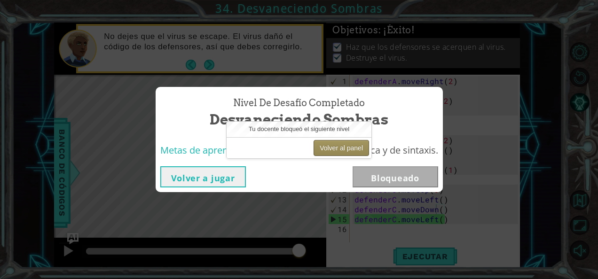
click at [349, 143] on button "Volver al panel" at bounding box center [341, 148] width 55 height 16
drag, startPoint x: 292, startPoint y: 138, endPoint x: 335, endPoint y: 143, distance: 43.6
click at [335, 143] on div "Volver al panel" at bounding box center [299, 147] width 145 height 21
click at [335, 143] on button "Volver al panel" at bounding box center [341, 148] width 55 height 16
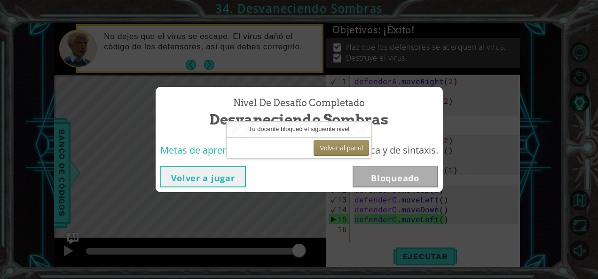
click at [131, 191] on div "Nivel de desafío Completado Desvaneciendo Sombras Metas de aprendizaje: Depura …" at bounding box center [299, 139] width 598 height 279
click at [177, 178] on button "Volver a jugar" at bounding box center [203, 176] width 86 height 21
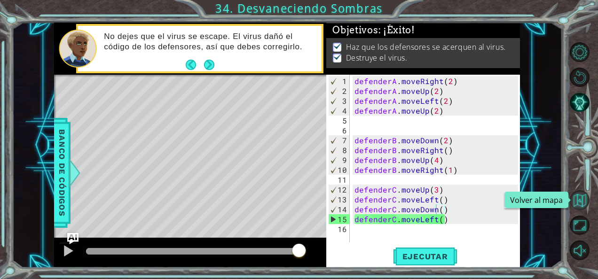
click at [584, 200] on button "Volver al mapa" at bounding box center [580, 200] width 20 height 20
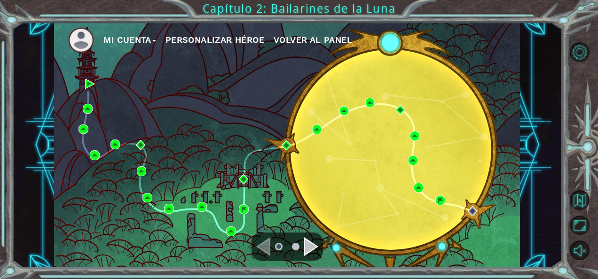
click at [333, 40] on span "Volver al panel" at bounding box center [313, 40] width 79 height 10
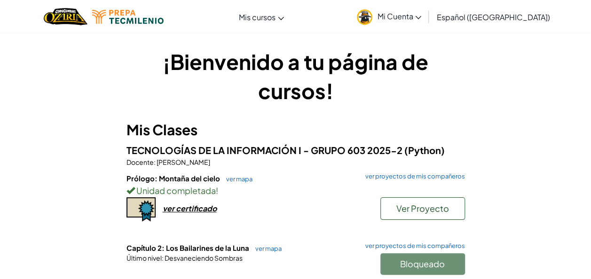
click at [421, 18] on span "Mi Cuenta" at bounding box center [399, 16] width 44 height 10
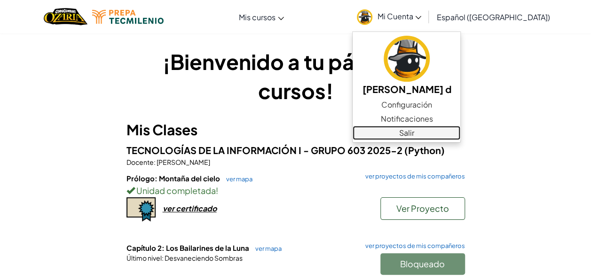
click at [429, 130] on link "Salir" at bounding box center [407, 133] width 108 height 14
